Goal: Transaction & Acquisition: Purchase product/service

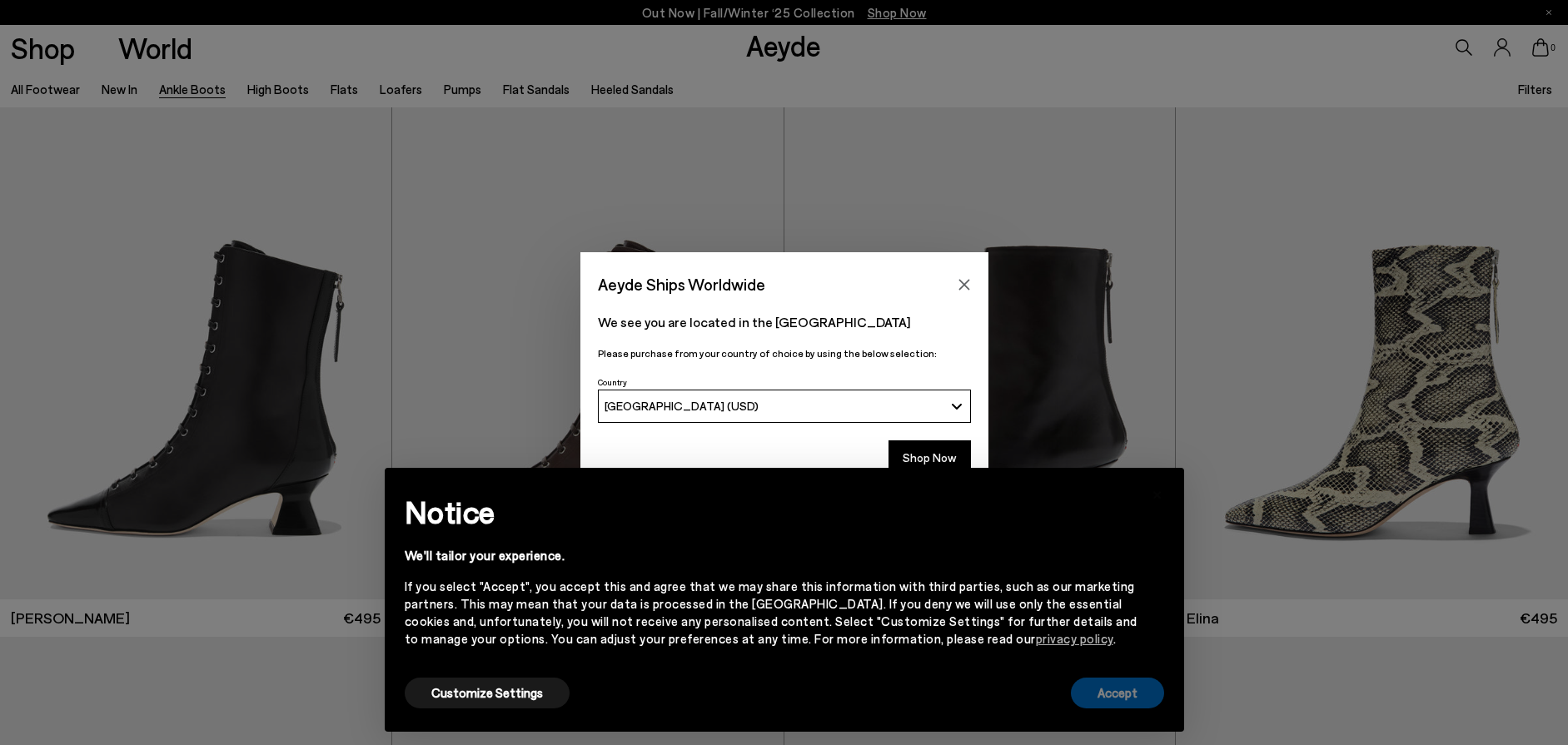
click at [1120, 691] on button "Accept" at bounding box center [1117, 692] width 93 height 30
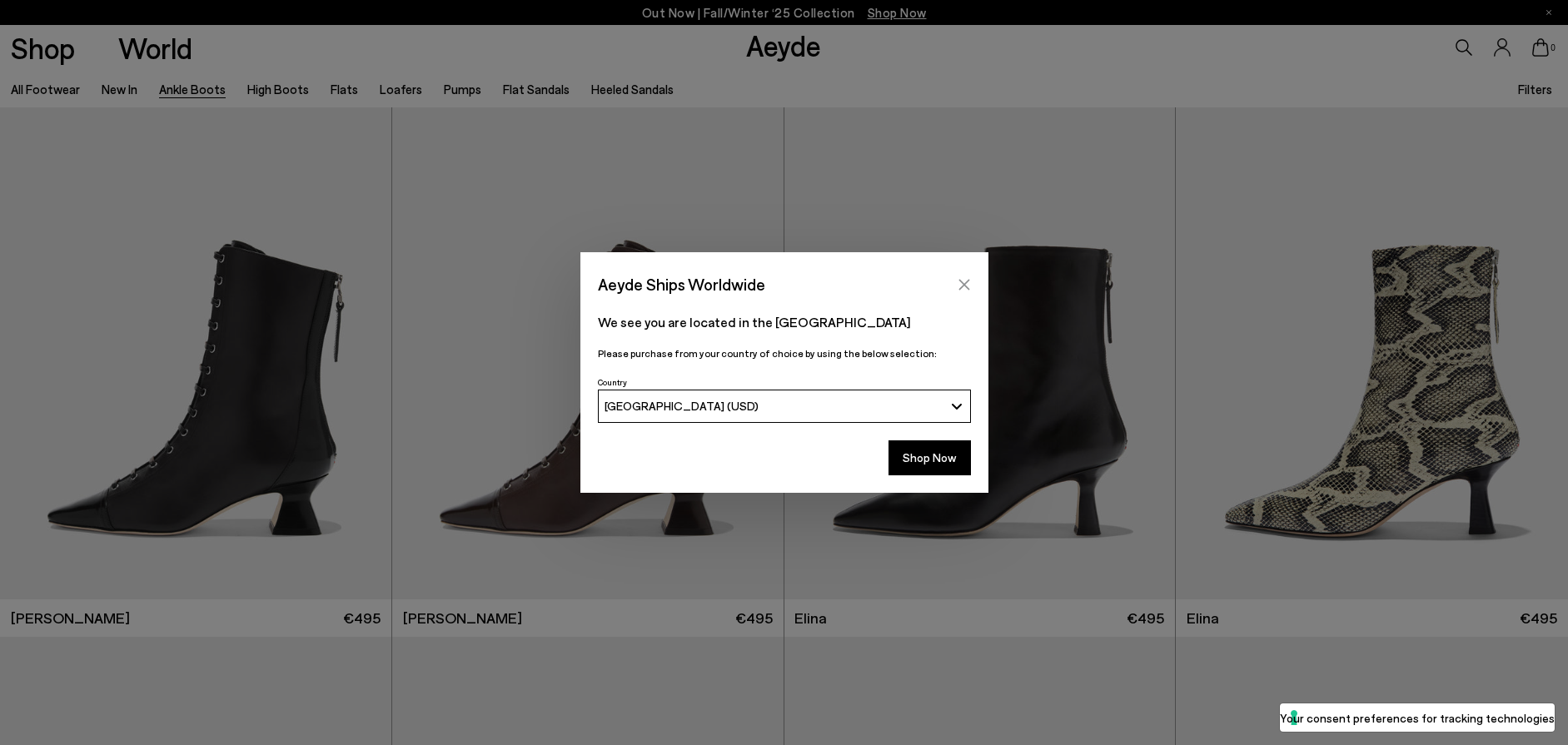
click at [970, 280] on icon "Close" at bounding box center [965, 285] width 14 height 14
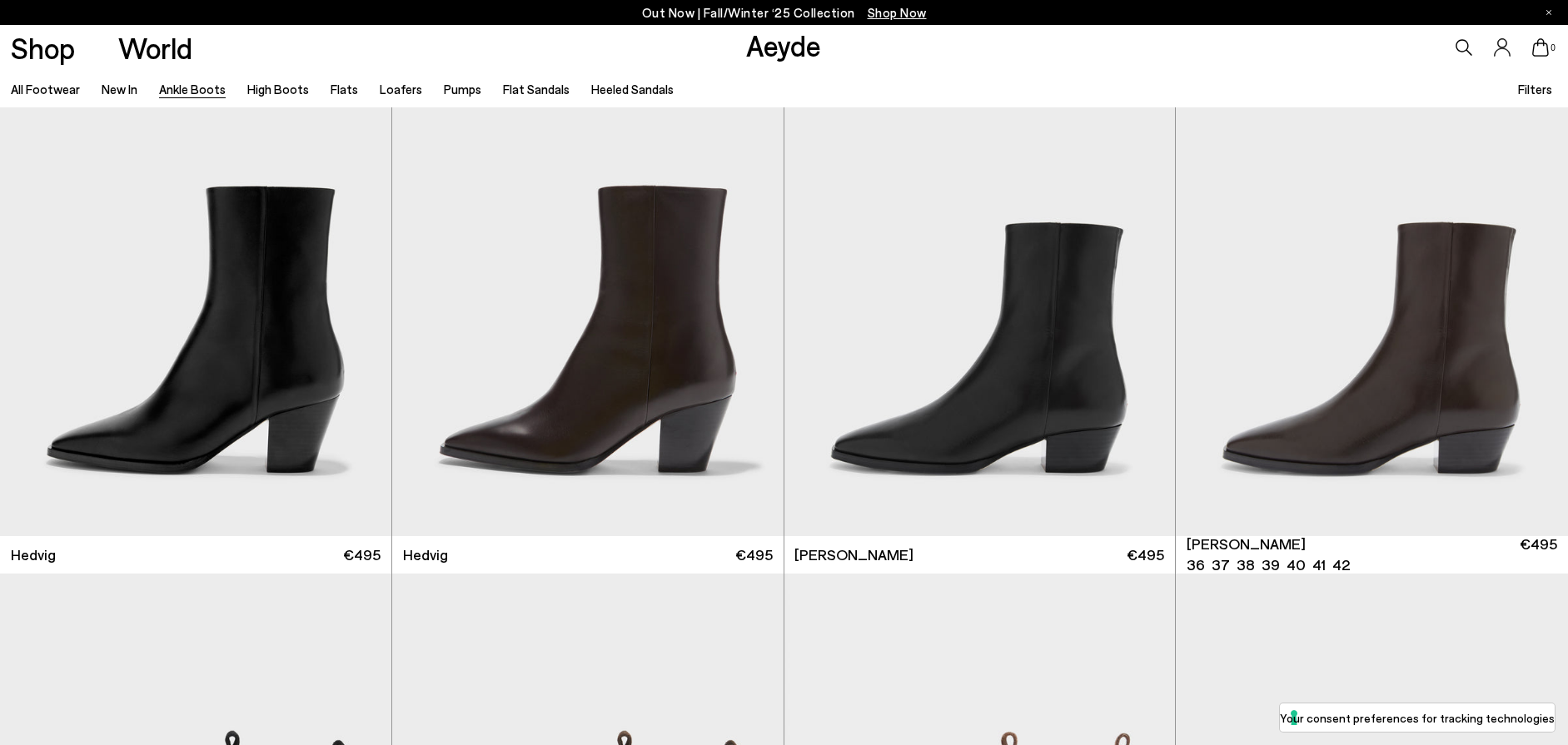
scroll to position [728, 0]
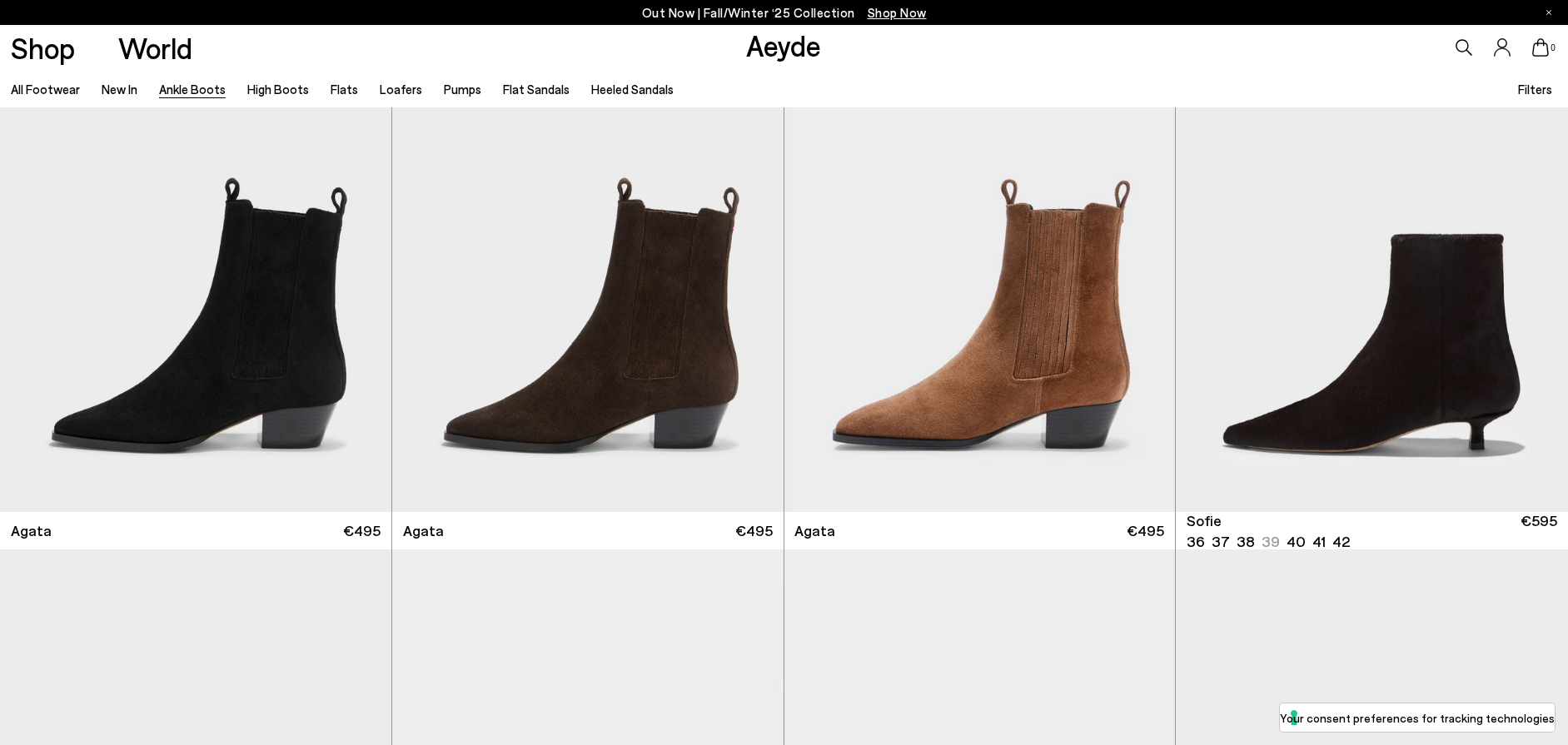
scroll to position [1082, 0]
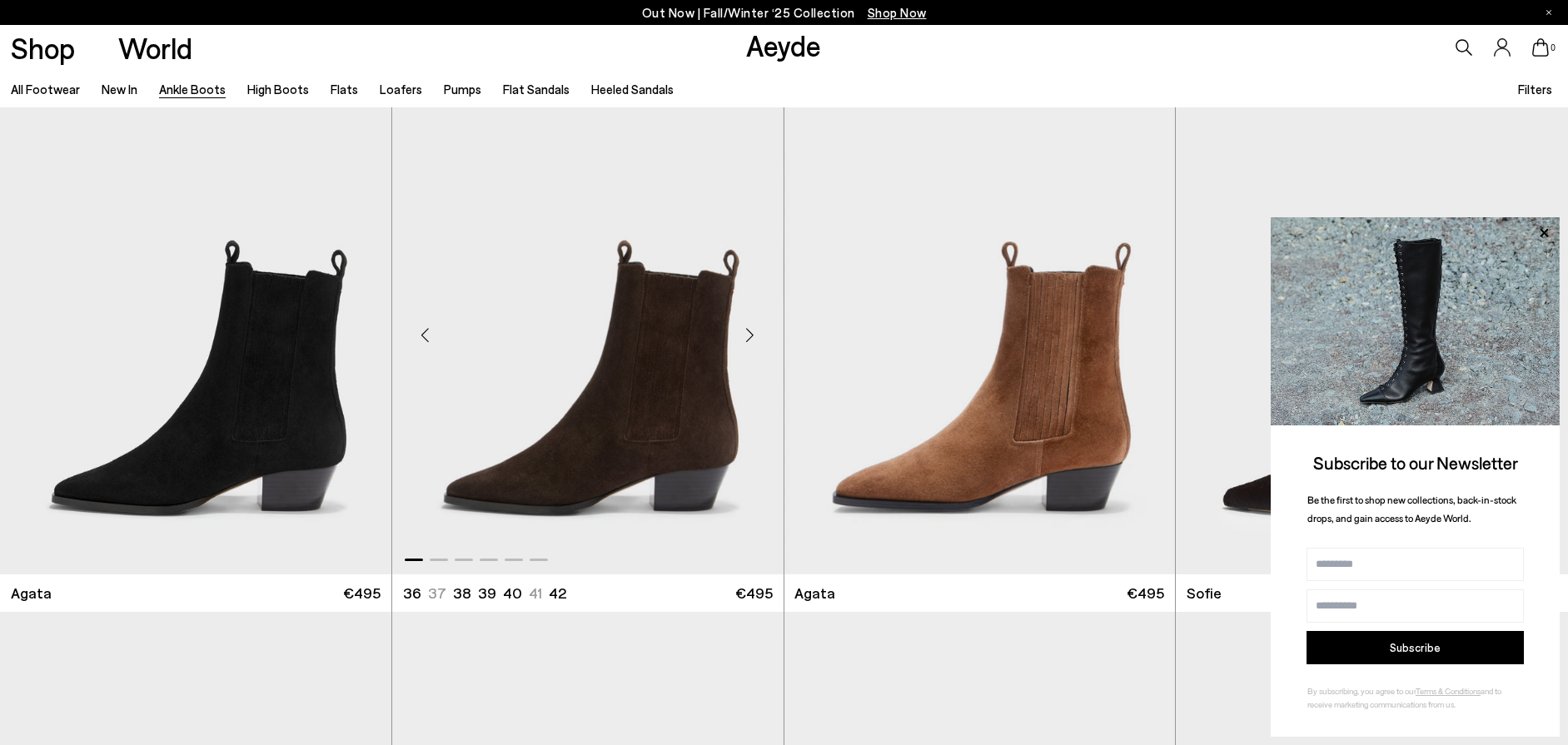
click at [618, 348] on img "1 / 6" at bounding box center [589, 329] width 392 height 491
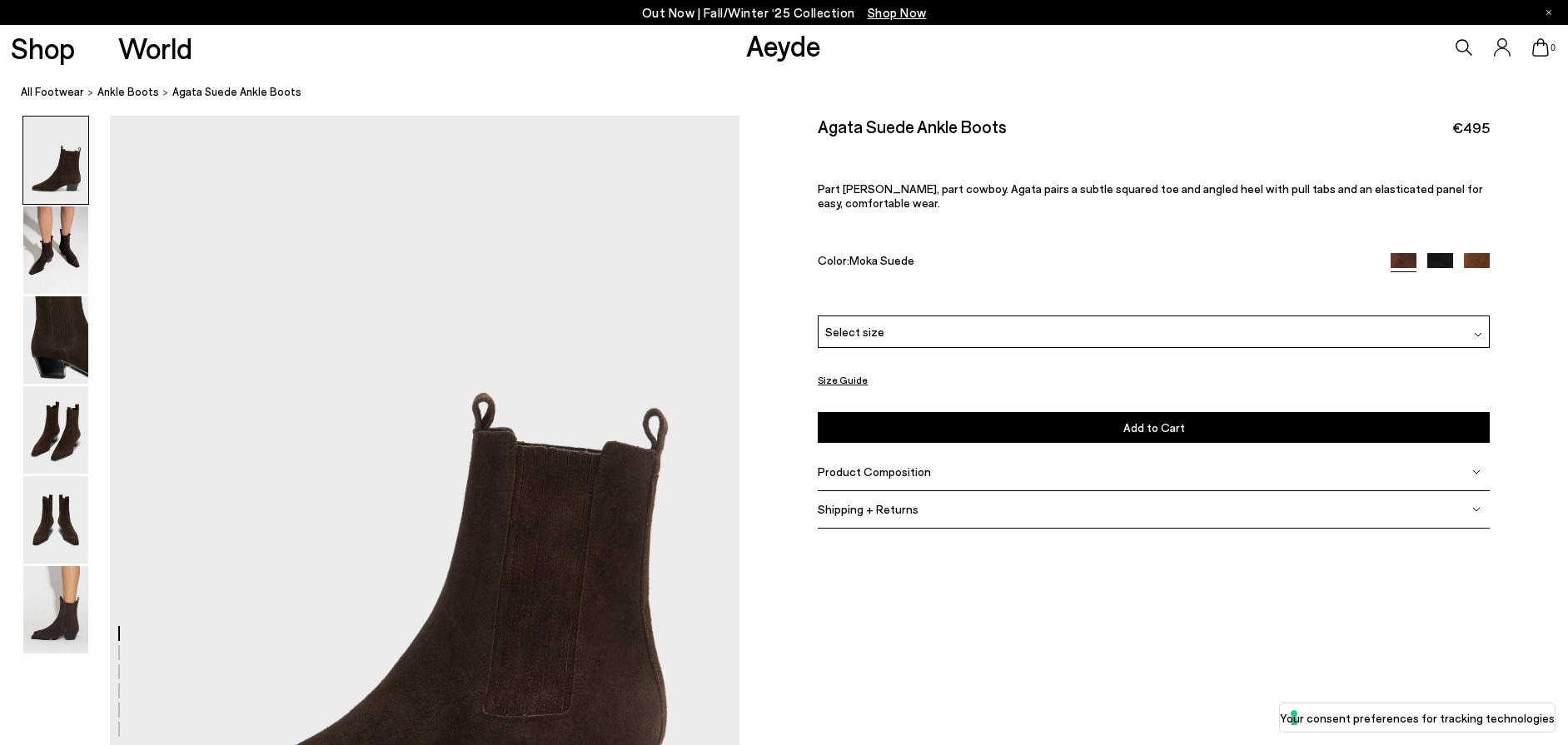
click at [1478, 256] on img at bounding box center [1477, 266] width 25 height 25
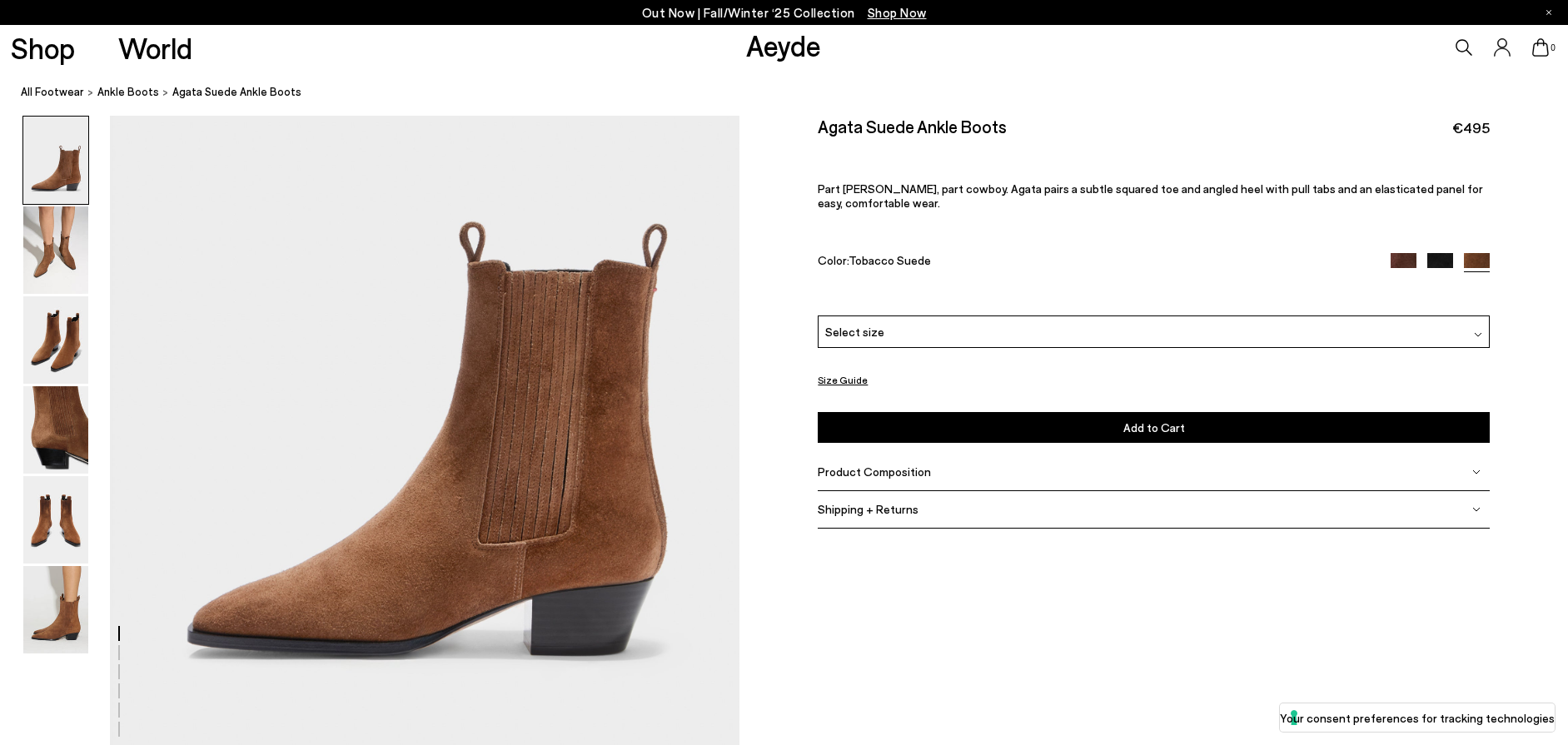
scroll to position [170, 0]
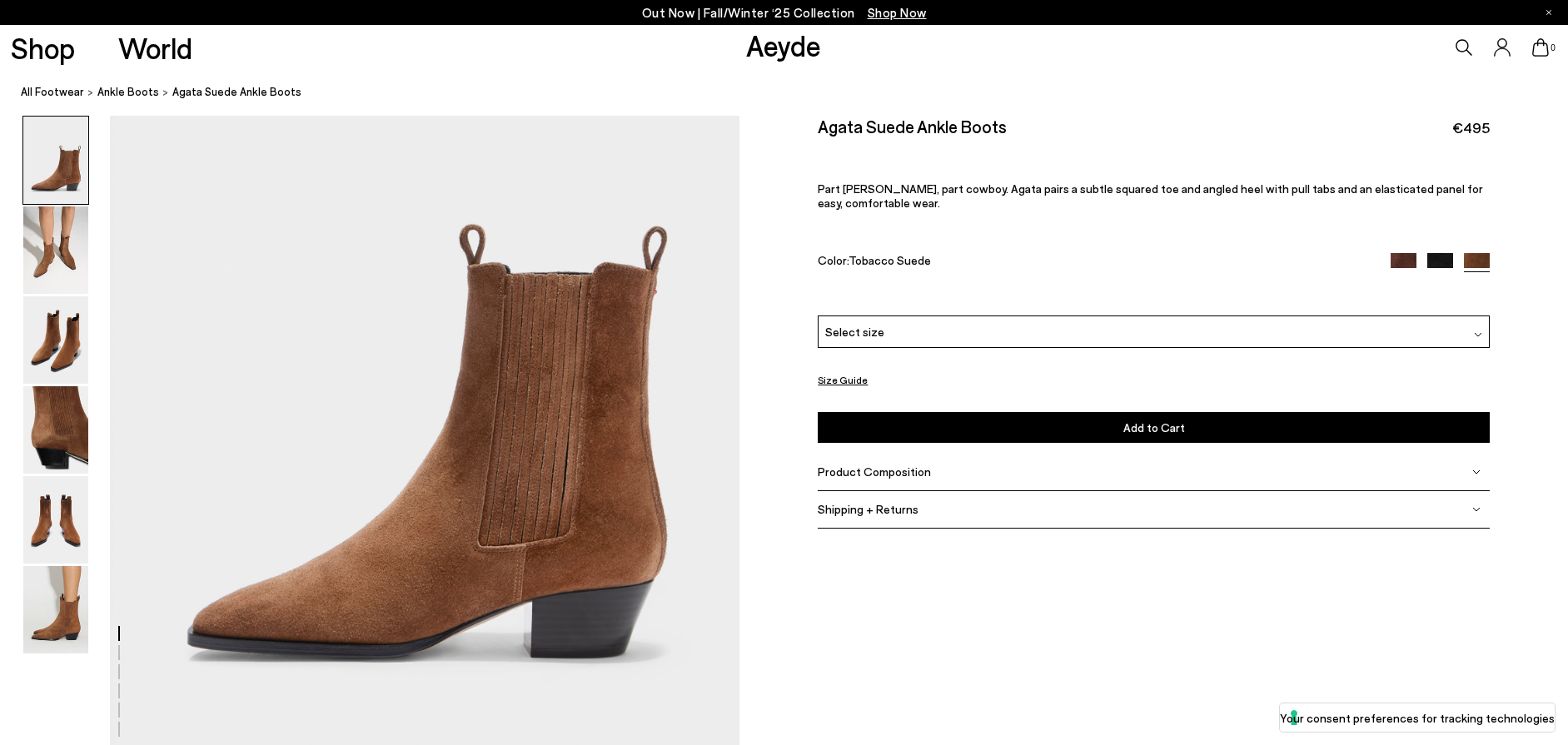
click at [1400, 256] on img at bounding box center [1403, 266] width 25 height 25
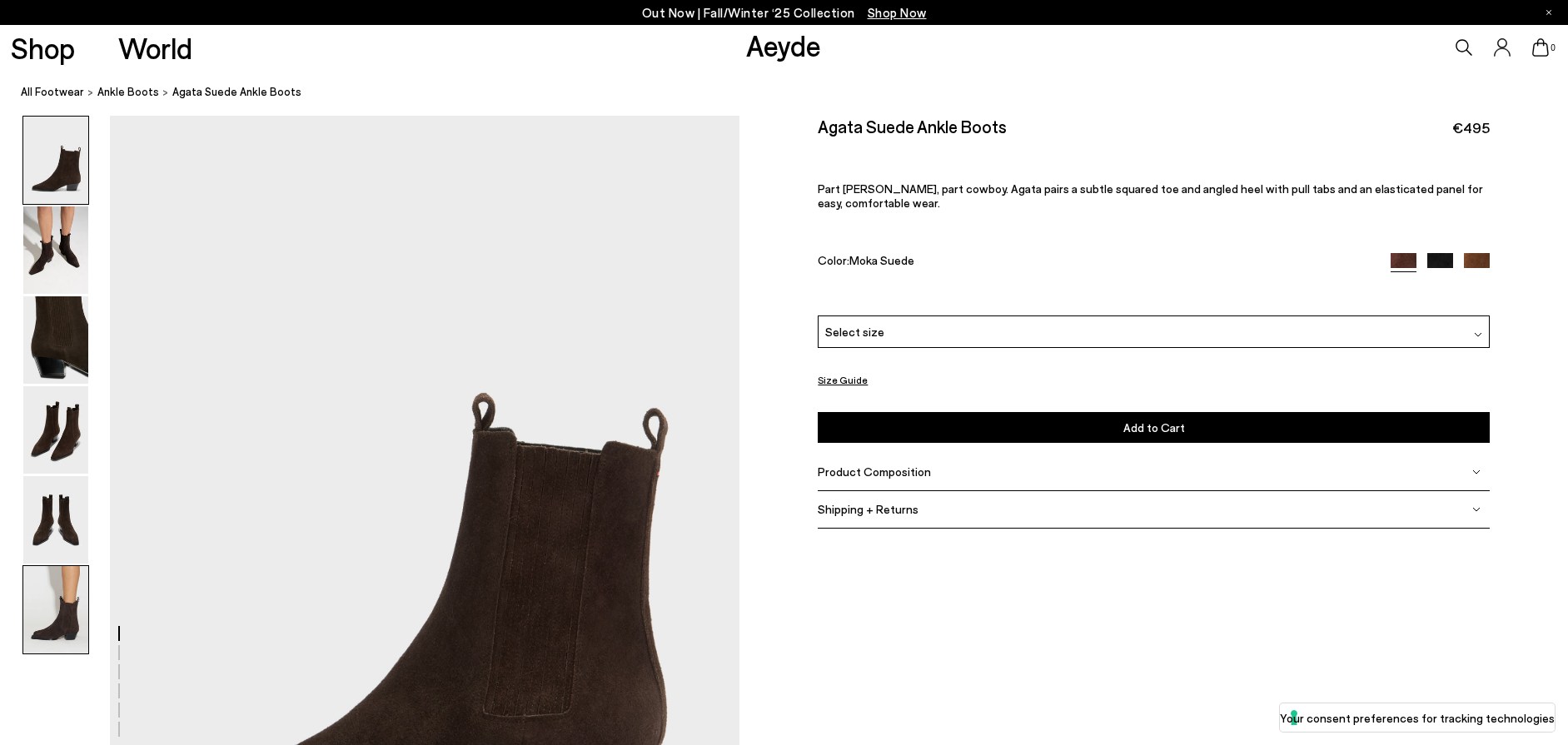
click at [75, 623] on img at bounding box center [56, 609] width 65 height 87
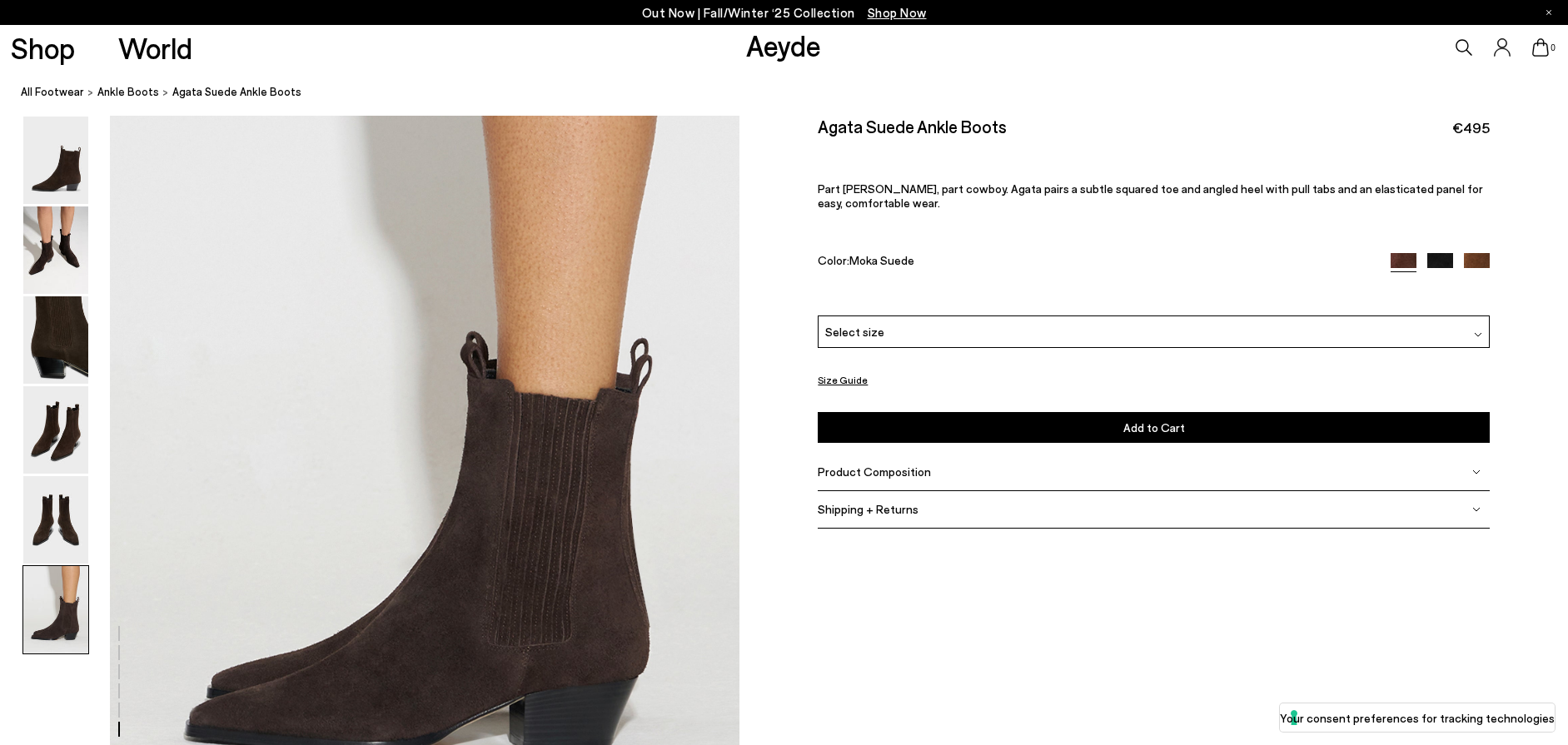
scroll to position [4325, 0]
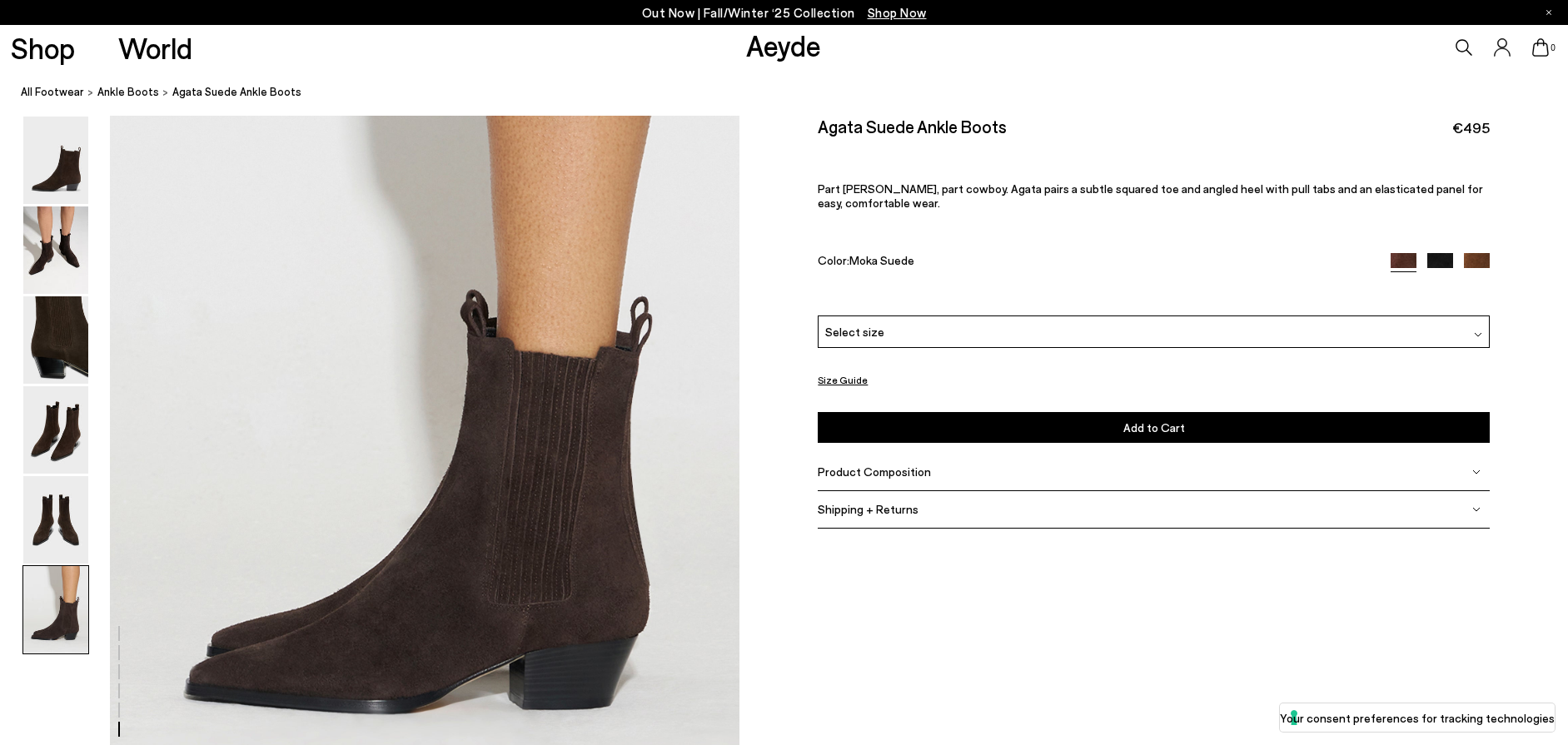
click at [936, 333] on div "Select size" at bounding box center [1154, 331] width 672 height 32
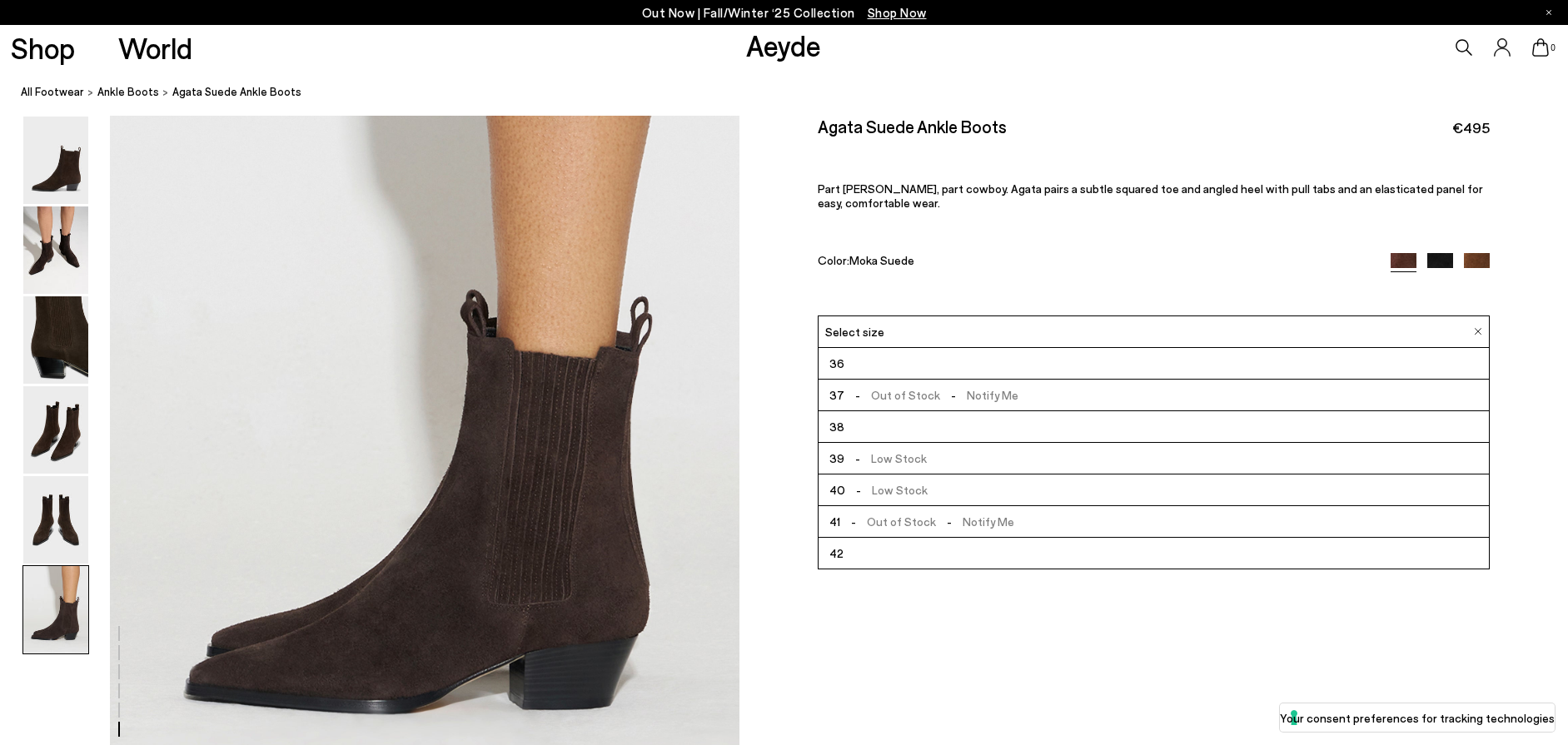
click at [863, 365] on li "36" at bounding box center [1154, 363] width 671 height 31
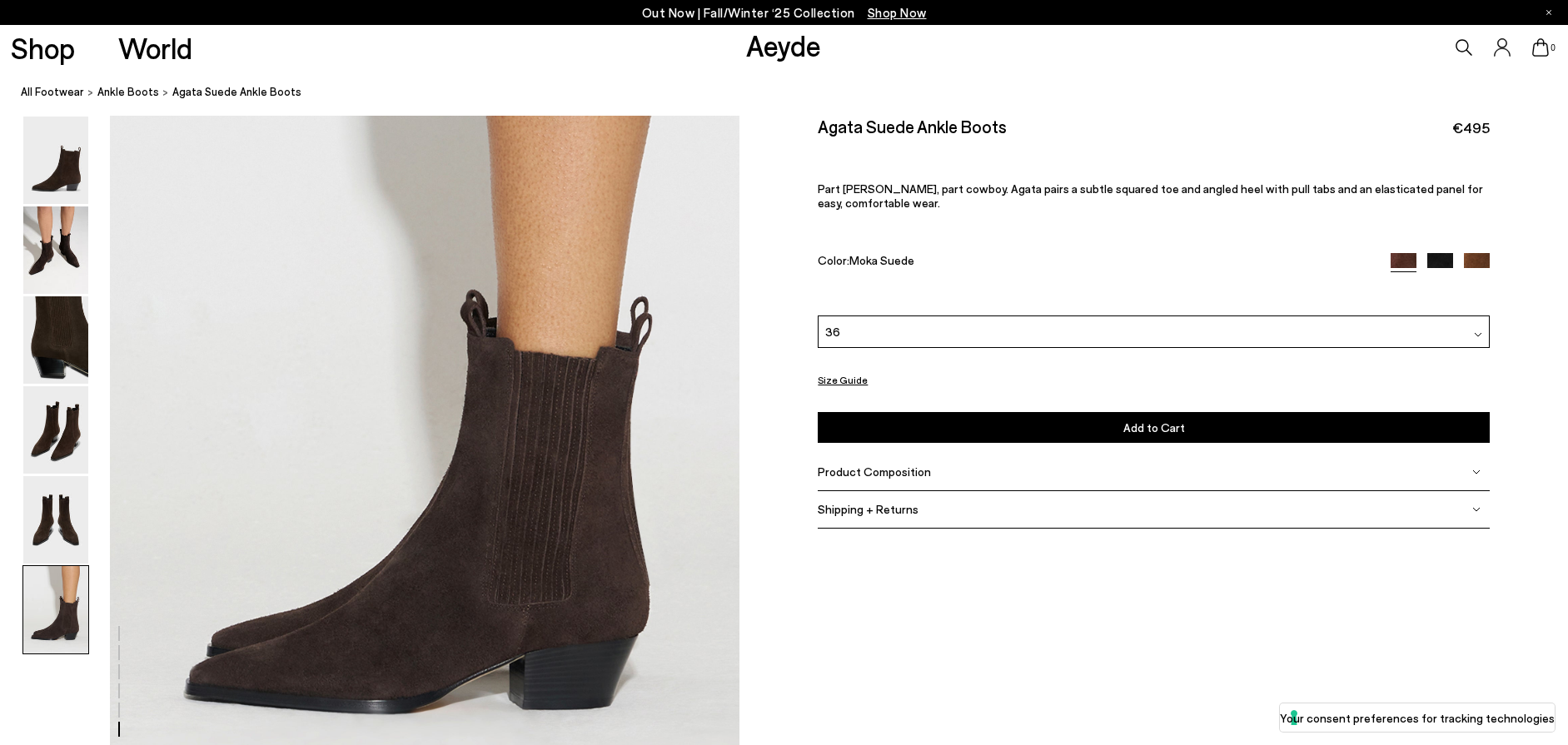
click at [1143, 427] on span "Add to Cart" at bounding box center [1154, 427] width 62 height 14
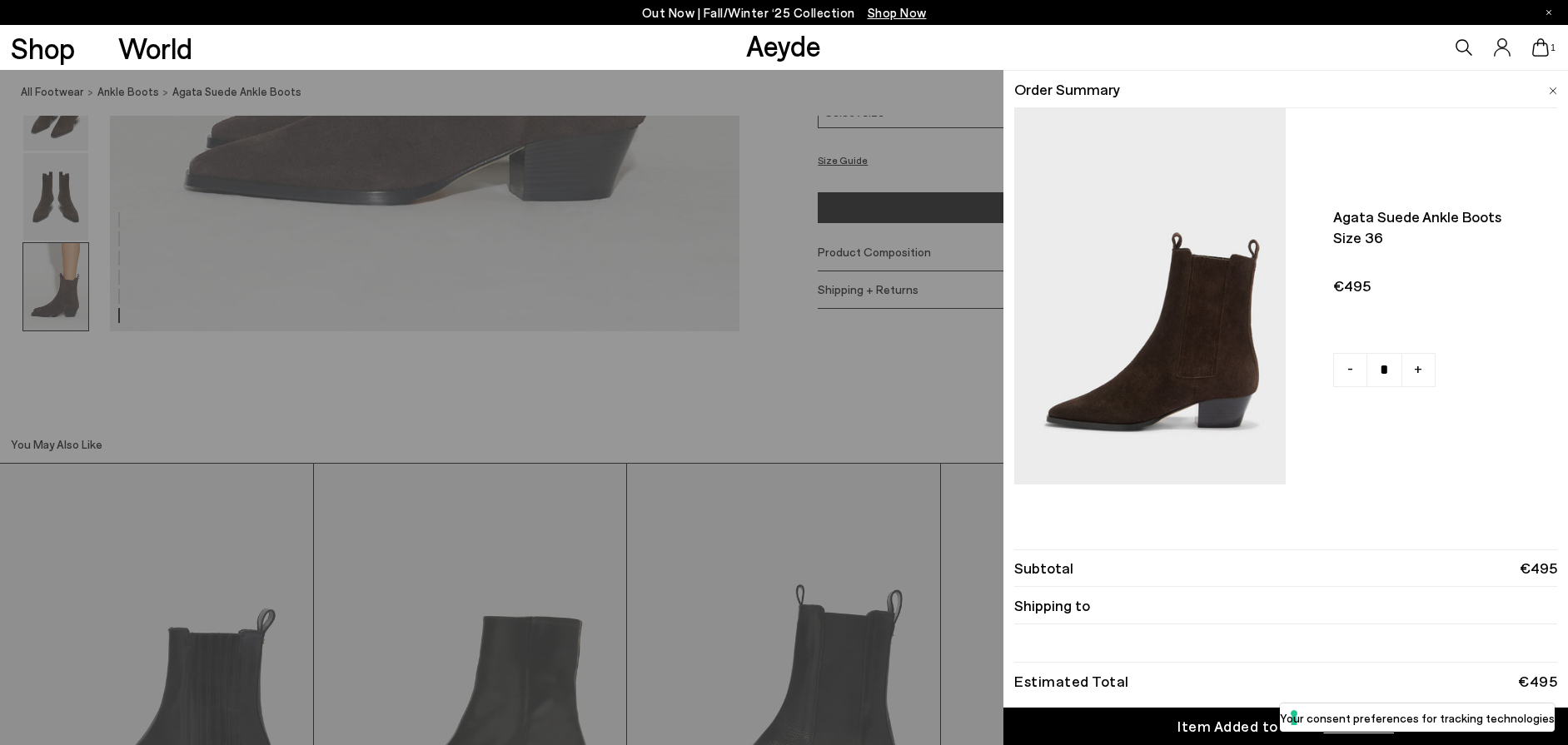
scroll to position [4841, 0]
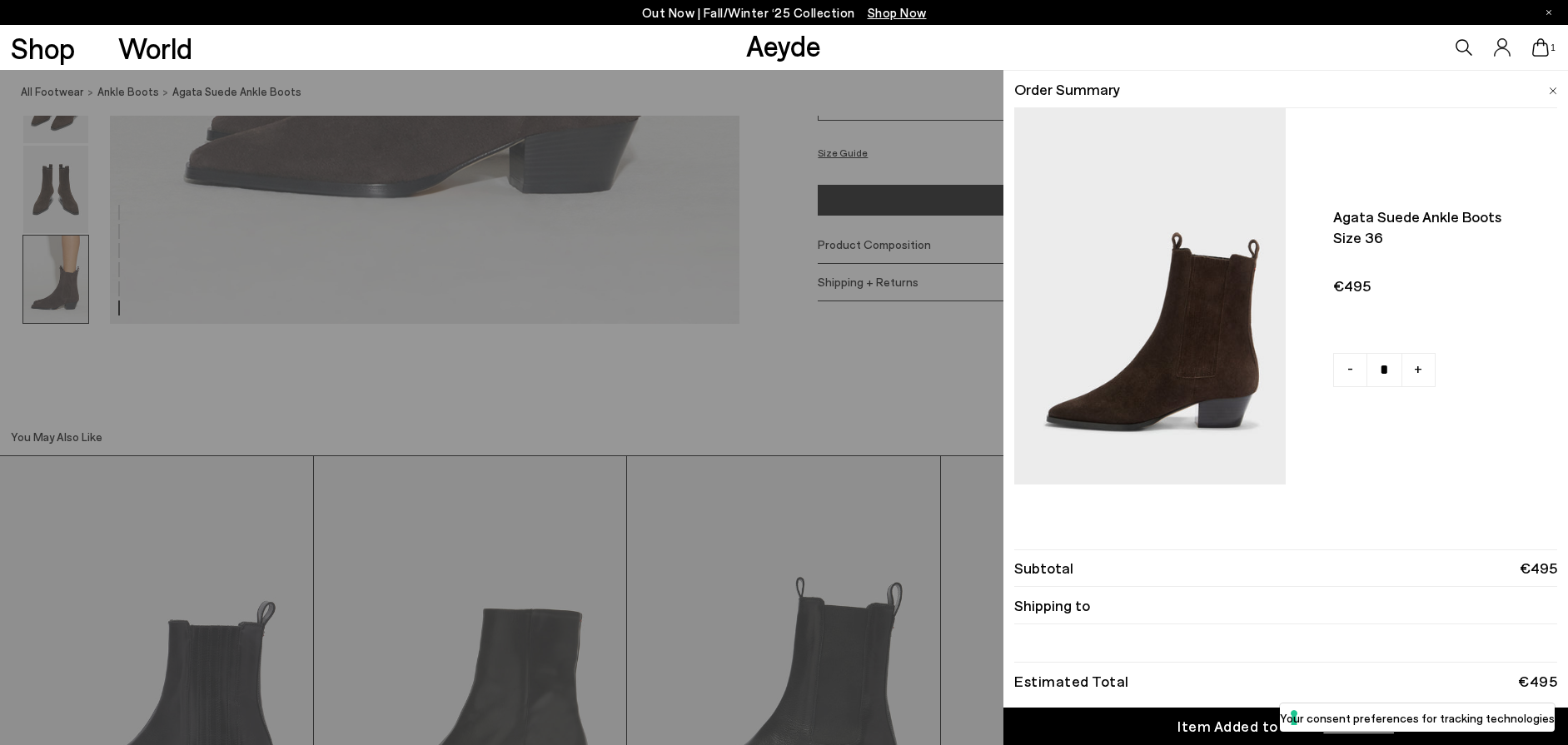
click at [1232, 721] on div "Item Added to Cart" at bounding box center [1245, 725] width 136 height 21
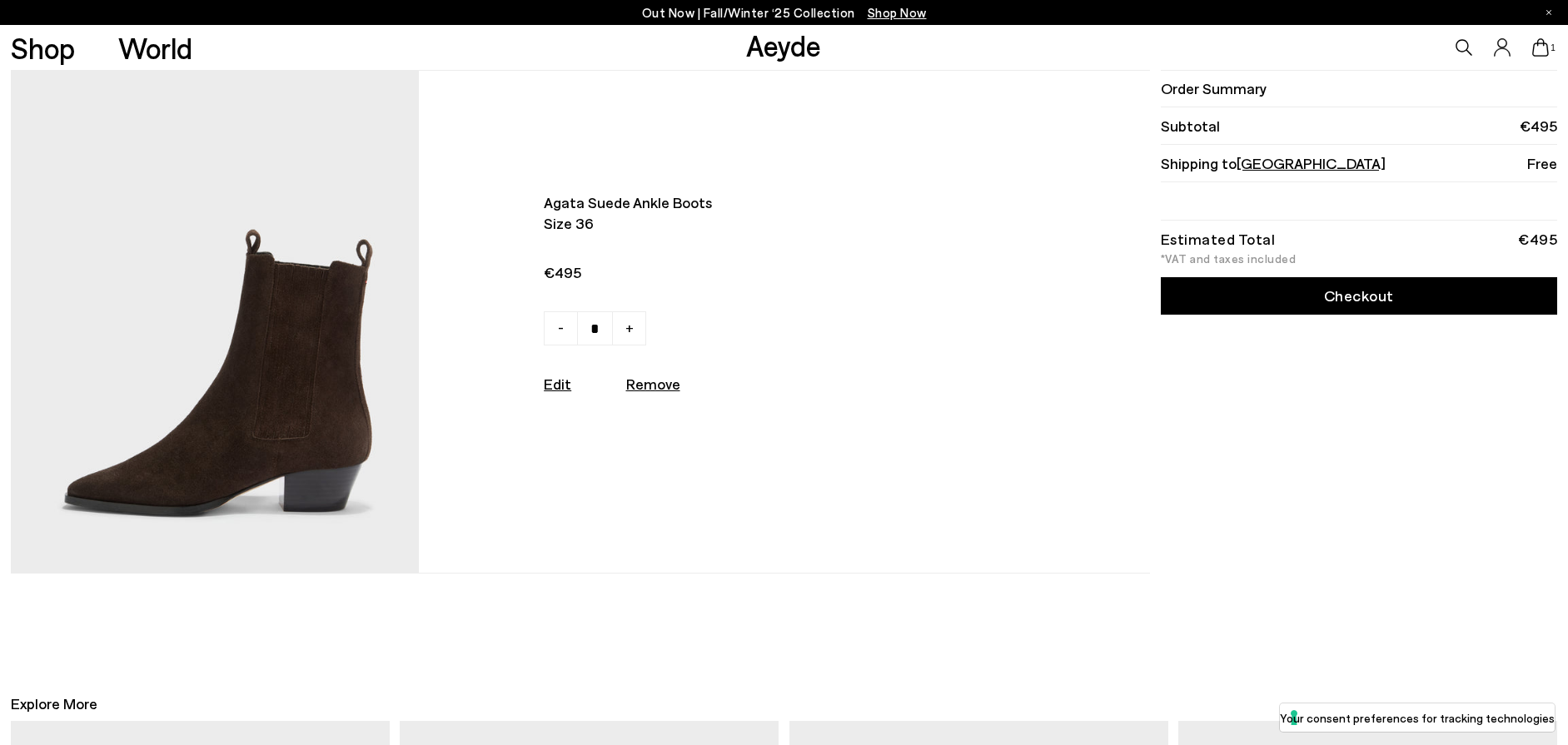
click at [1271, 164] on span "[GEOGRAPHIC_DATA]" at bounding box center [1311, 163] width 149 height 19
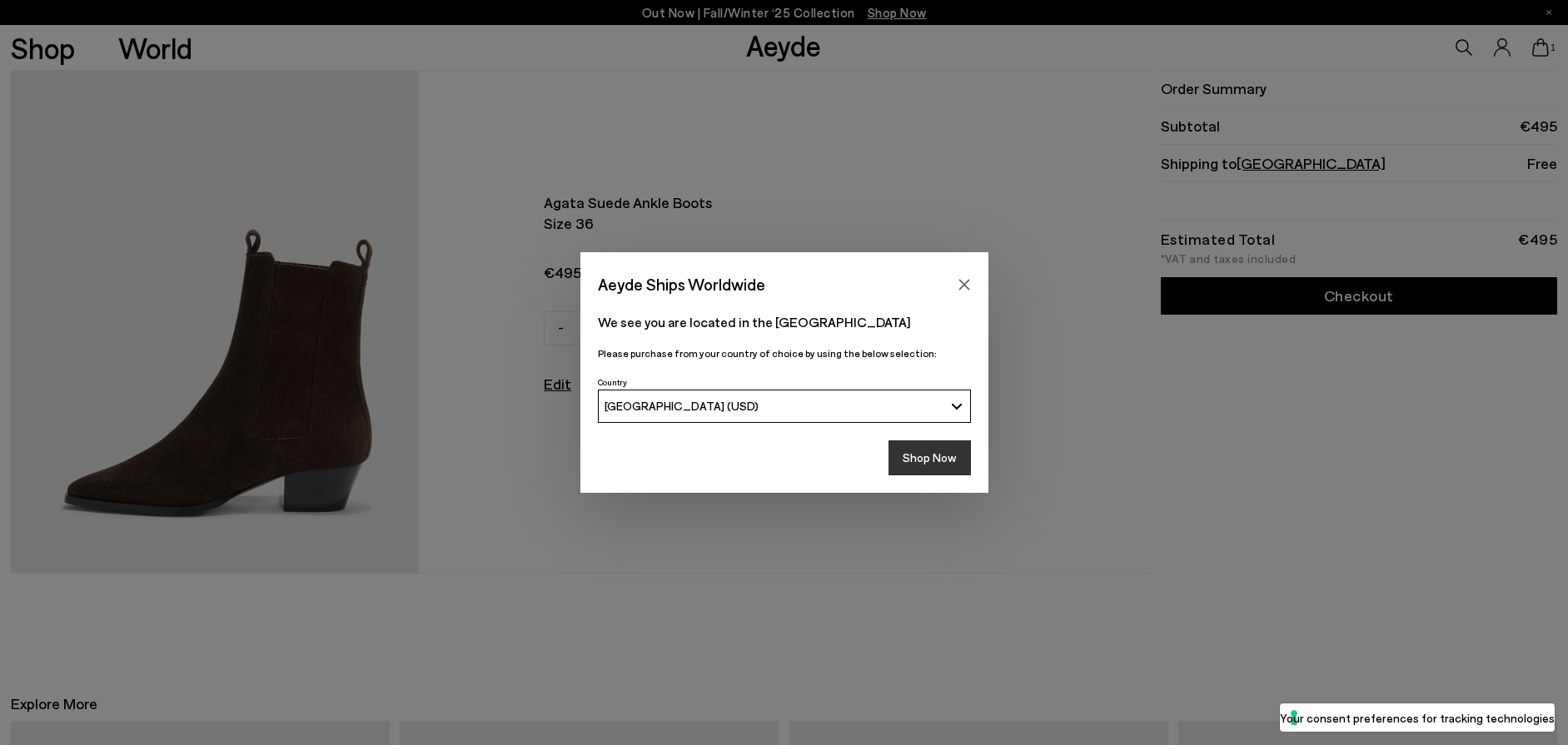
click at [928, 455] on button "Shop Now" at bounding box center [929, 458] width 82 height 35
